Goal: Task Accomplishment & Management: Use online tool/utility

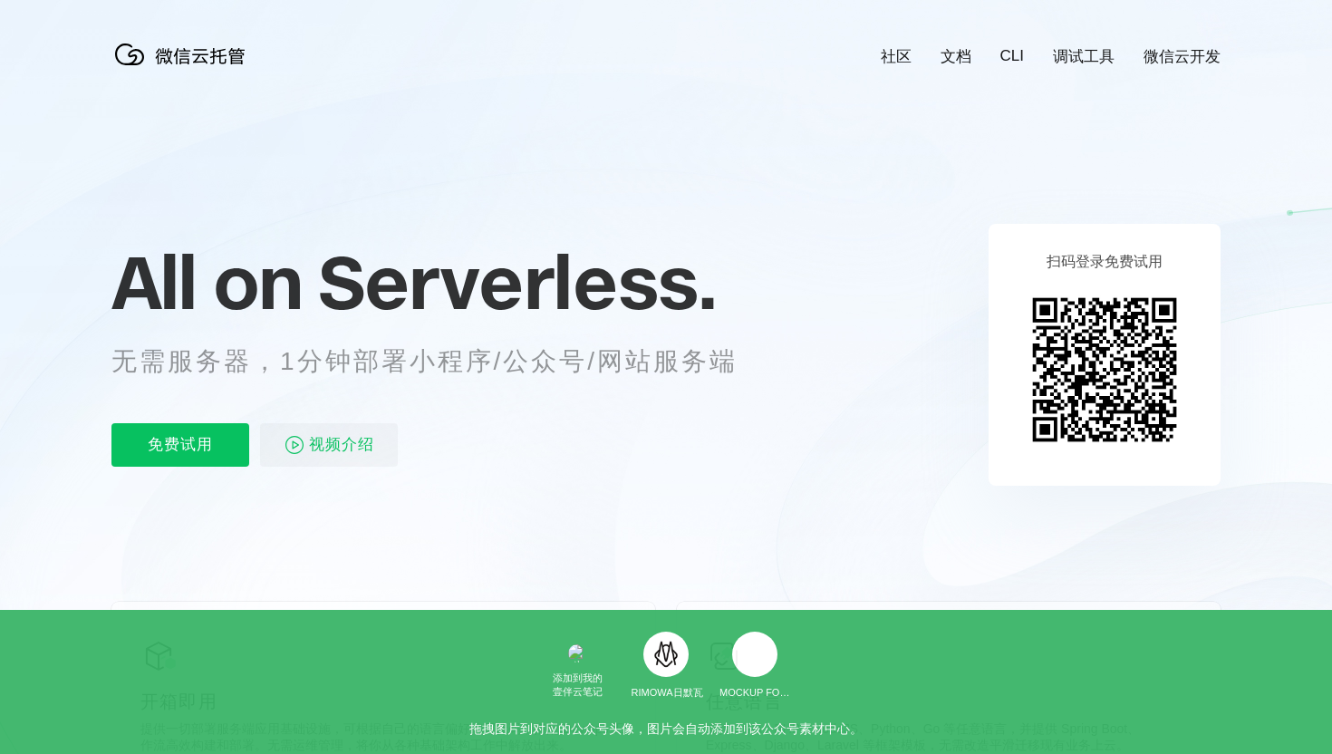
scroll to position [0, 3222]
click at [165, 437] on p "免费试用" at bounding box center [180, 444] width 138 height 43
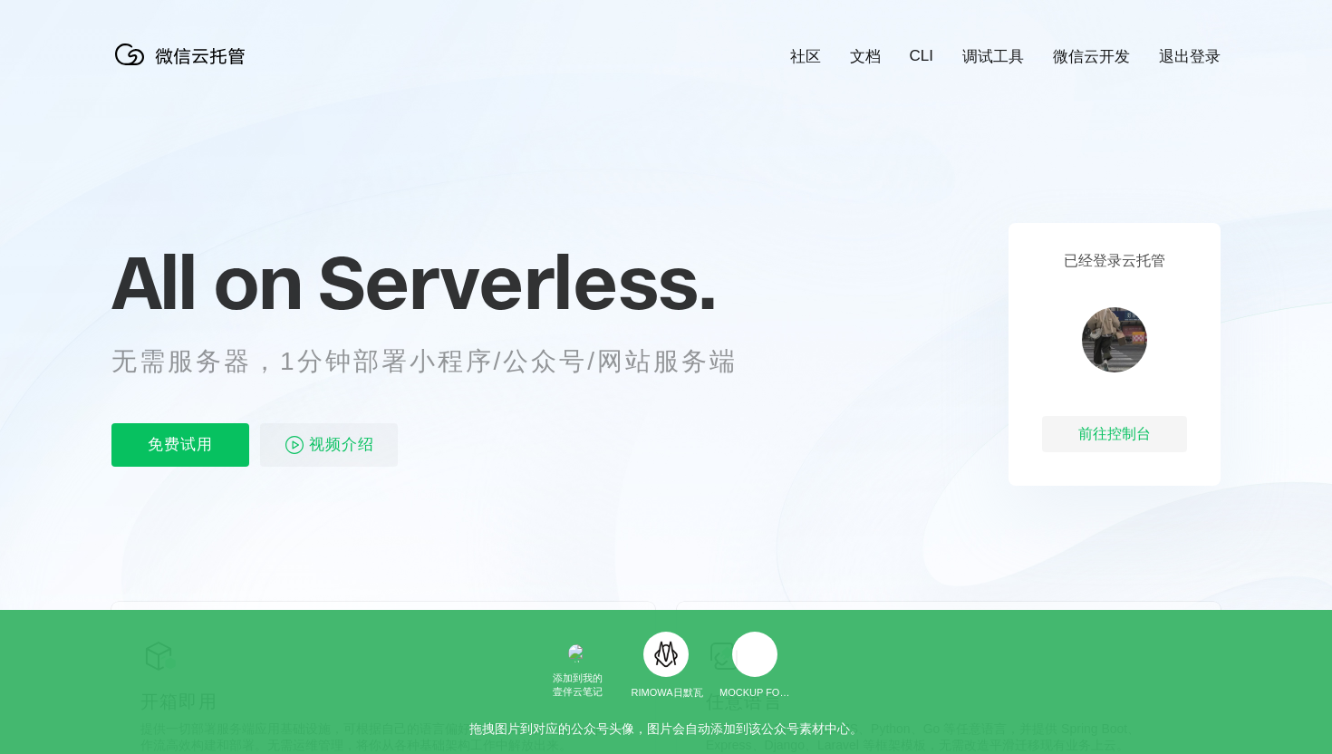
scroll to position [0, 3222]
click at [1209, 53] on link "退出登录" at bounding box center [1190, 56] width 62 height 21
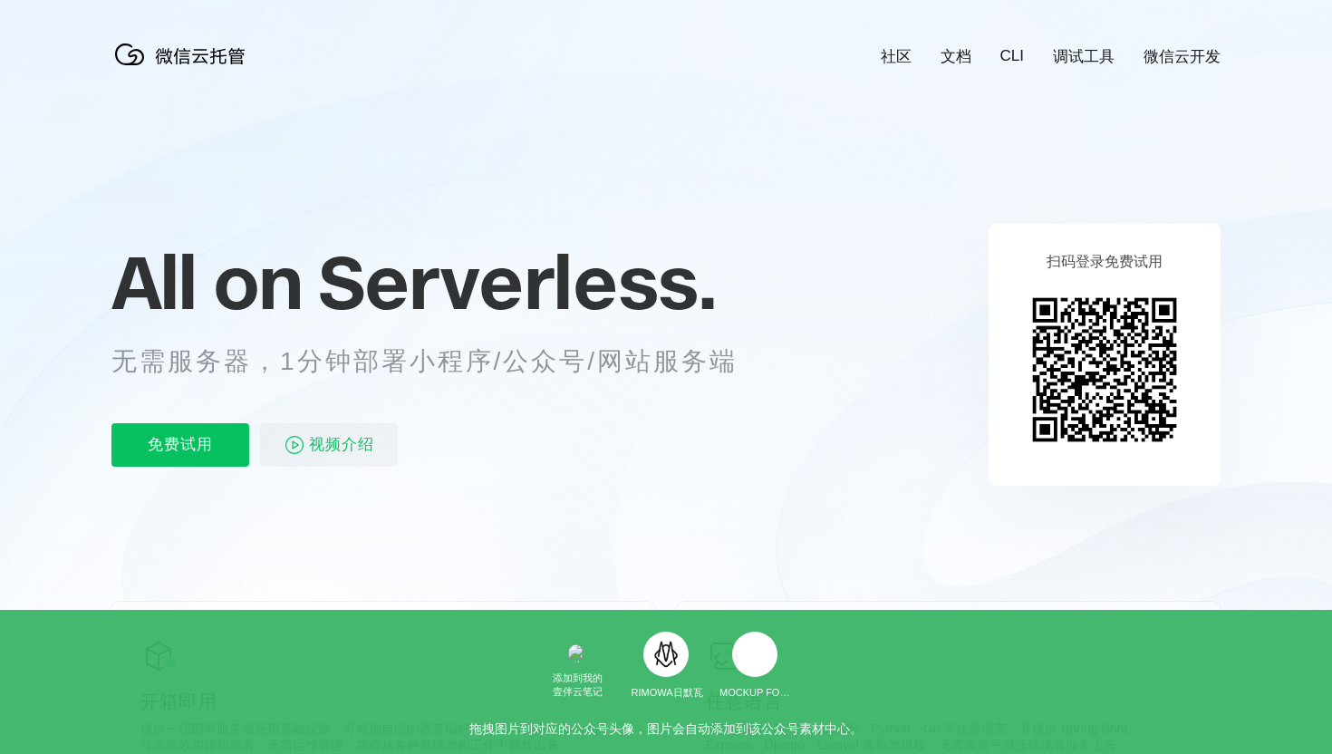
scroll to position [0, 3222]
click at [1187, 64] on link "微信云开发" at bounding box center [1182, 56] width 77 height 21
click at [177, 448] on p "免费试用" at bounding box center [180, 444] width 138 height 43
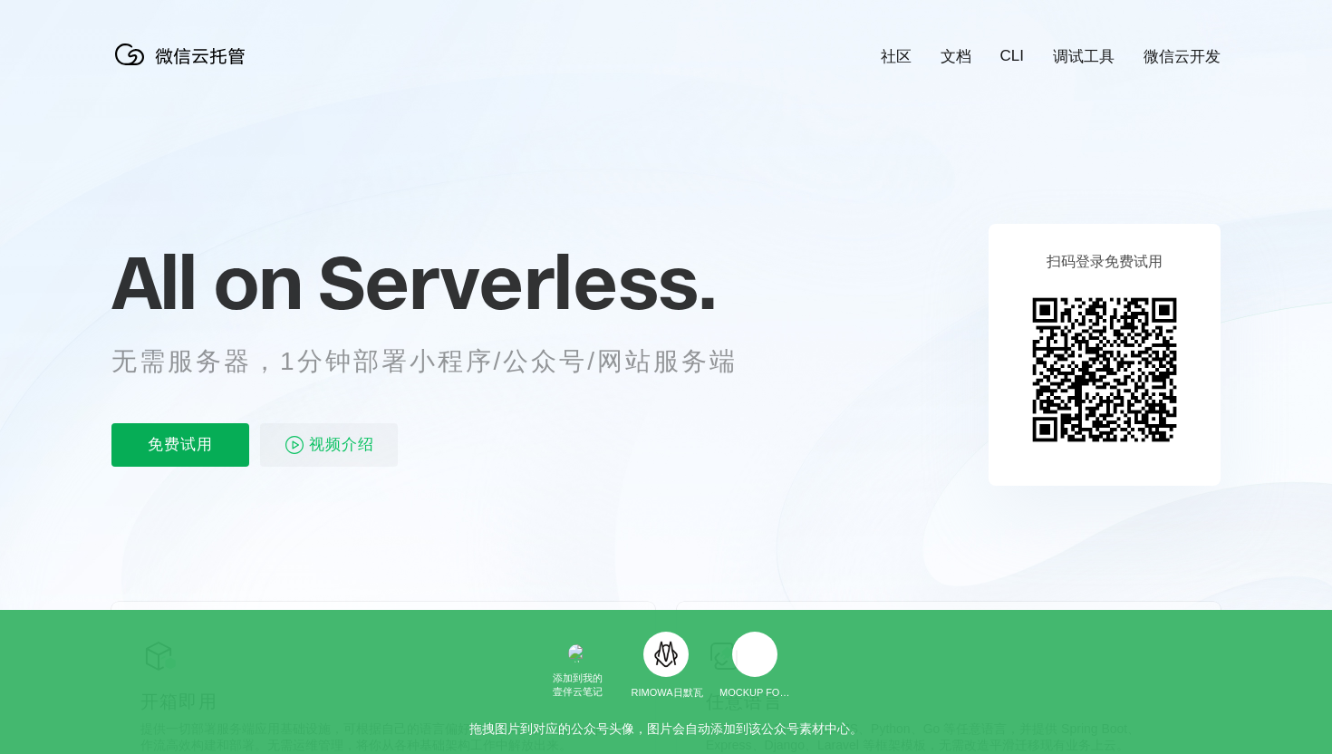
click at [139, 450] on p "免费试用" at bounding box center [180, 444] width 138 height 43
